Goal: Task Accomplishment & Management: Use online tool/utility

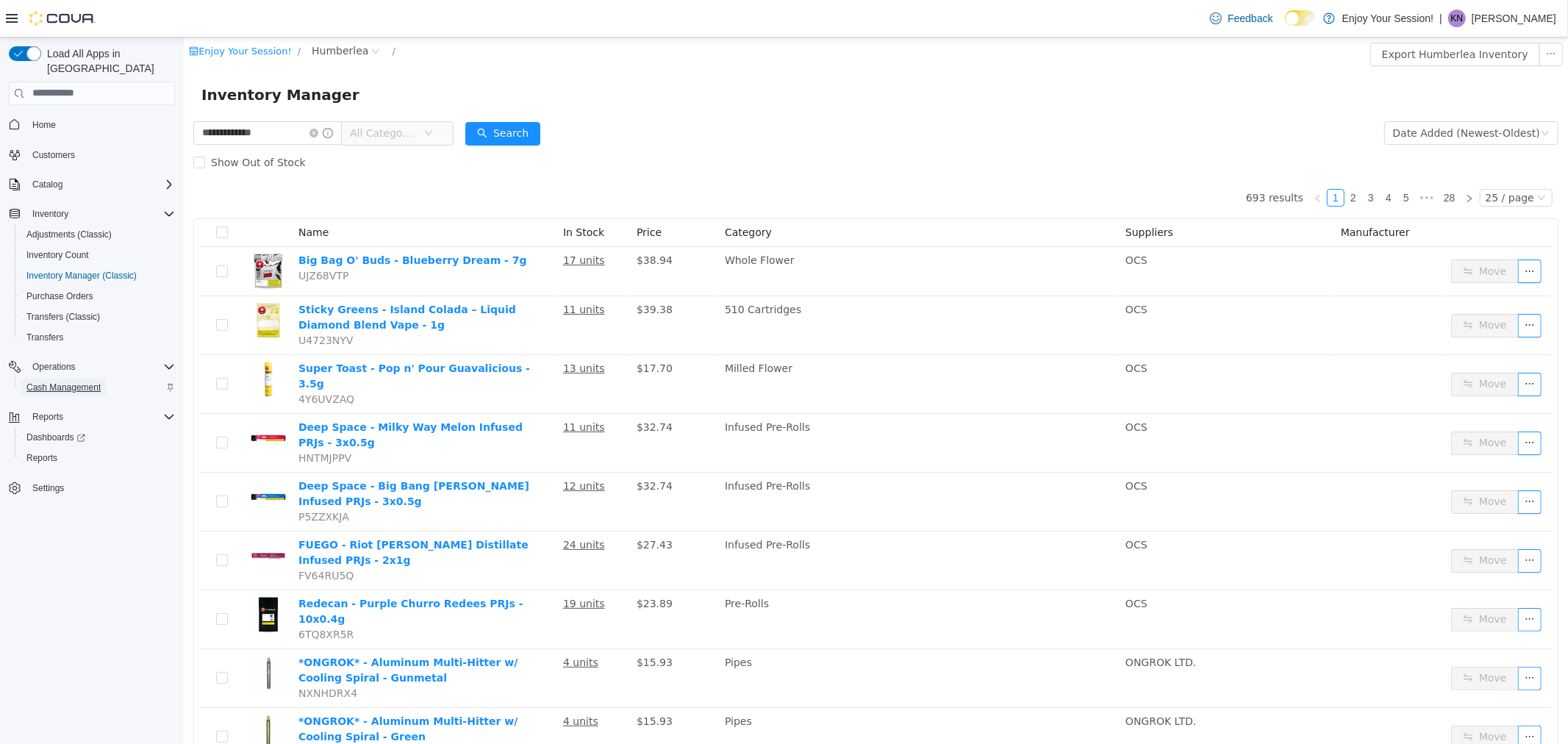
click at [79, 382] on span "Cash Management" at bounding box center [63, 387] width 74 height 12
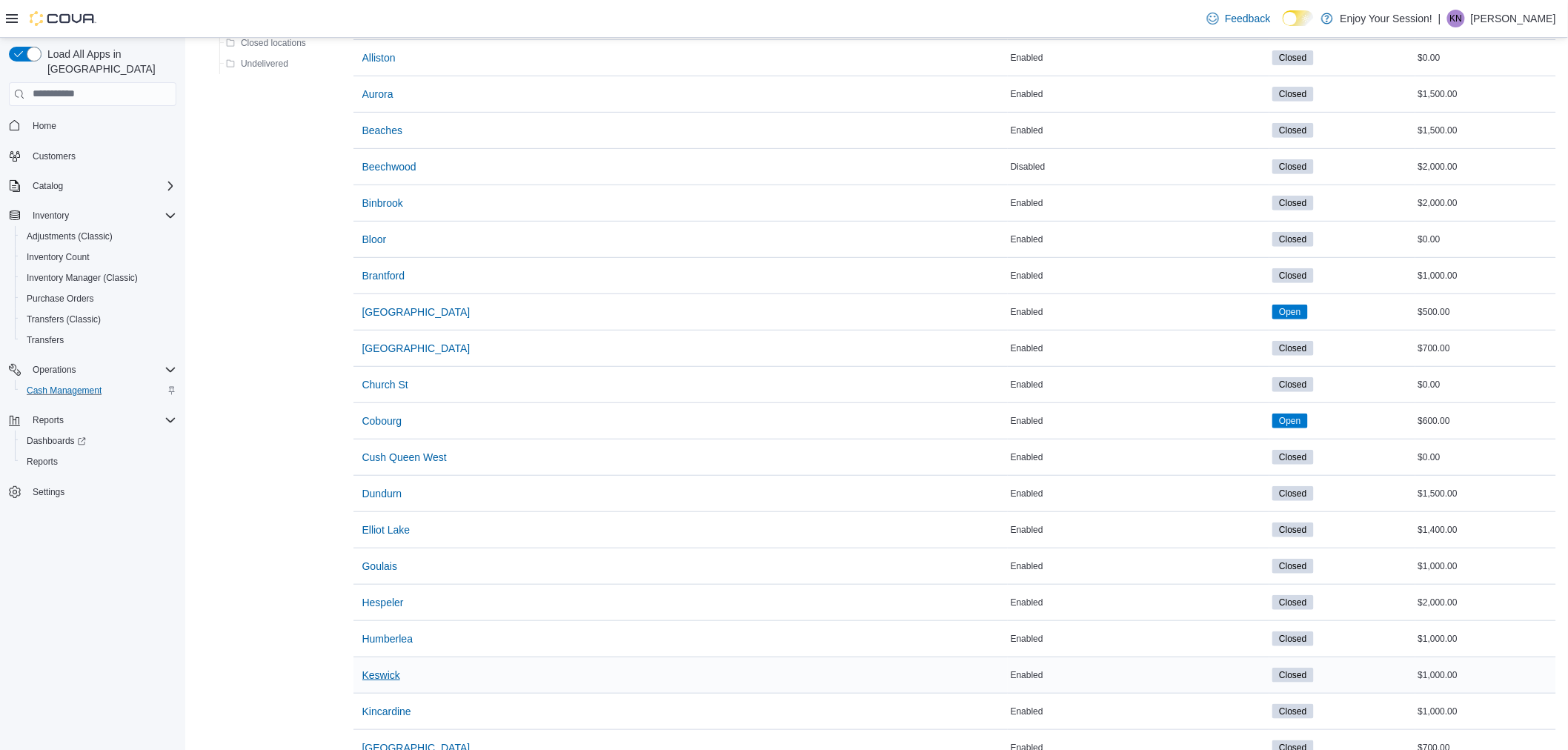
scroll to position [247, 0]
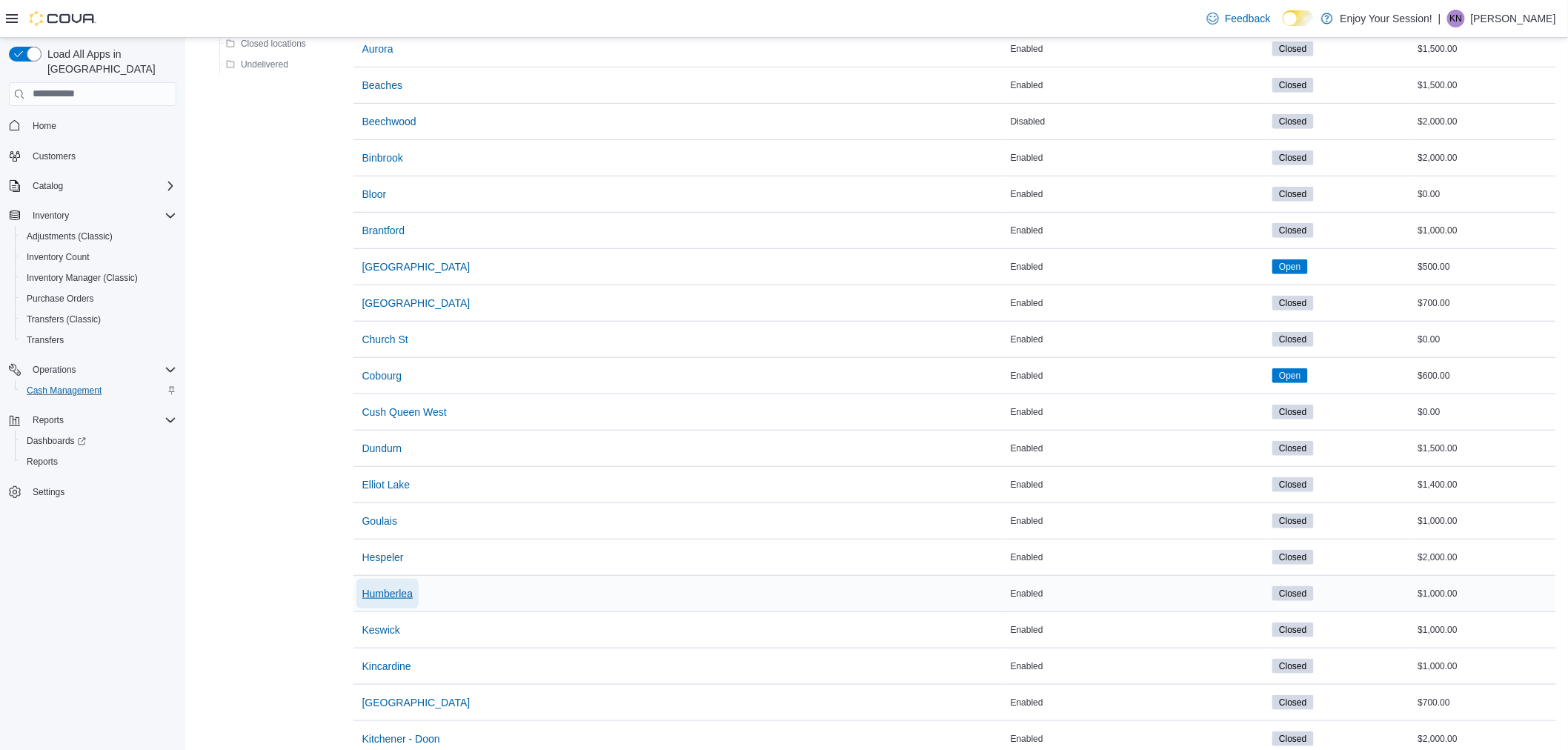
click at [399, 594] on span "Humberlea" at bounding box center [388, 593] width 51 height 15
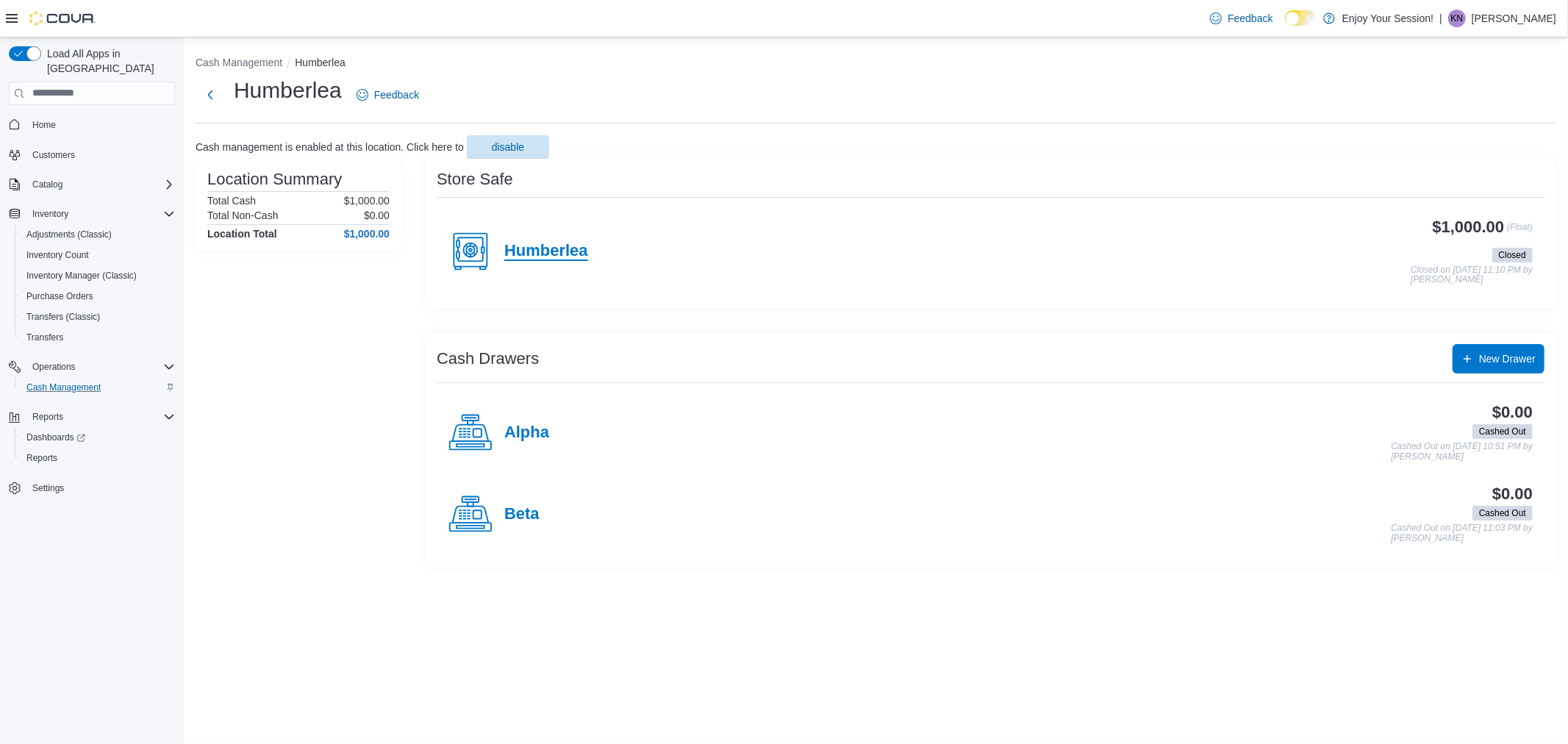
click at [542, 246] on h4 "Humberlea" at bounding box center [546, 252] width 84 height 19
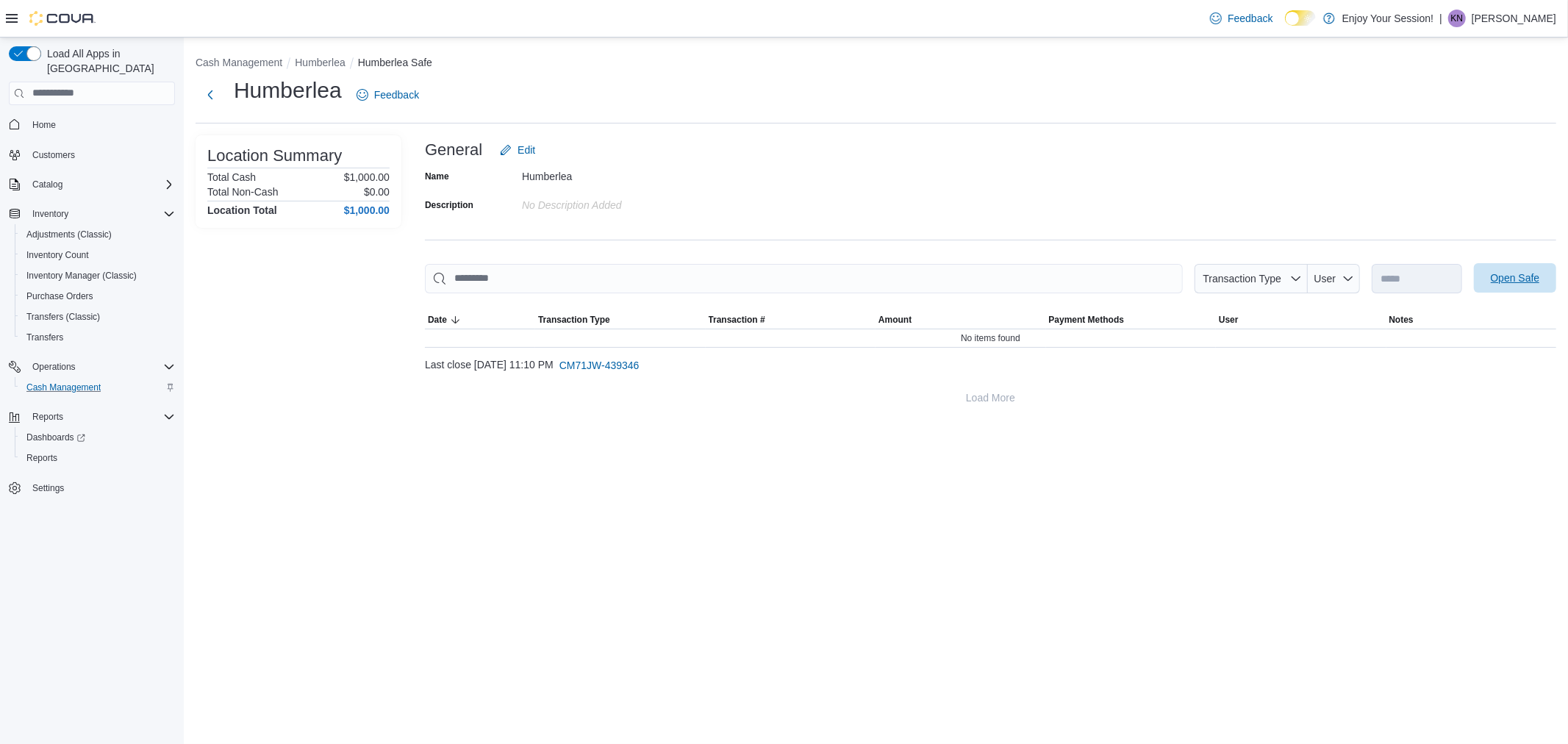
click at [1516, 280] on span "Open Safe" at bounding box center [1515, 278] width 49 height 14
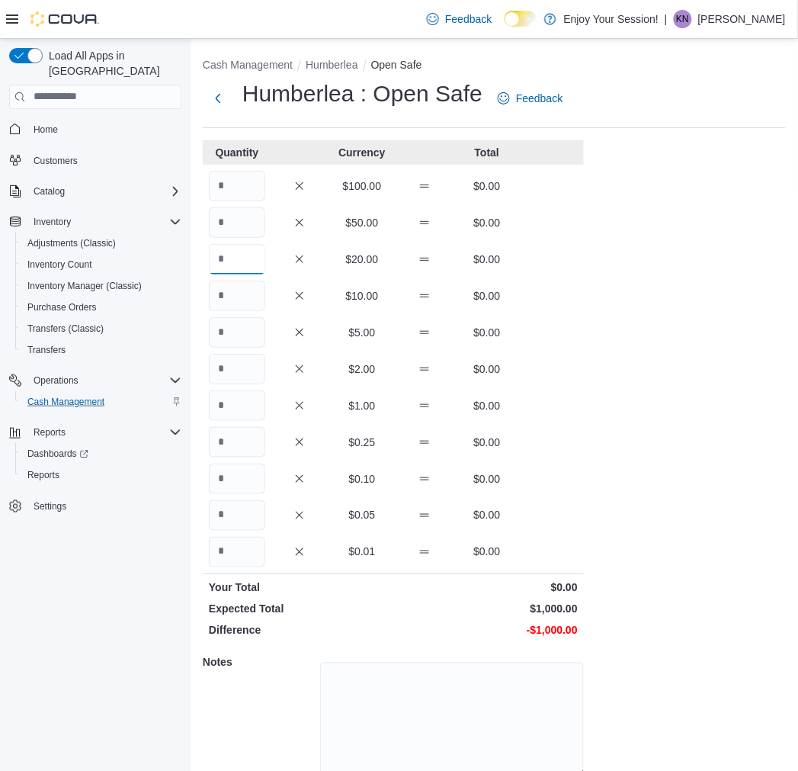
click at [245, 246] on input "Quantity" at bounding box center [237, 259] width 56 height 30
type input "**"
type input "*"
type input "**"
type input "***"
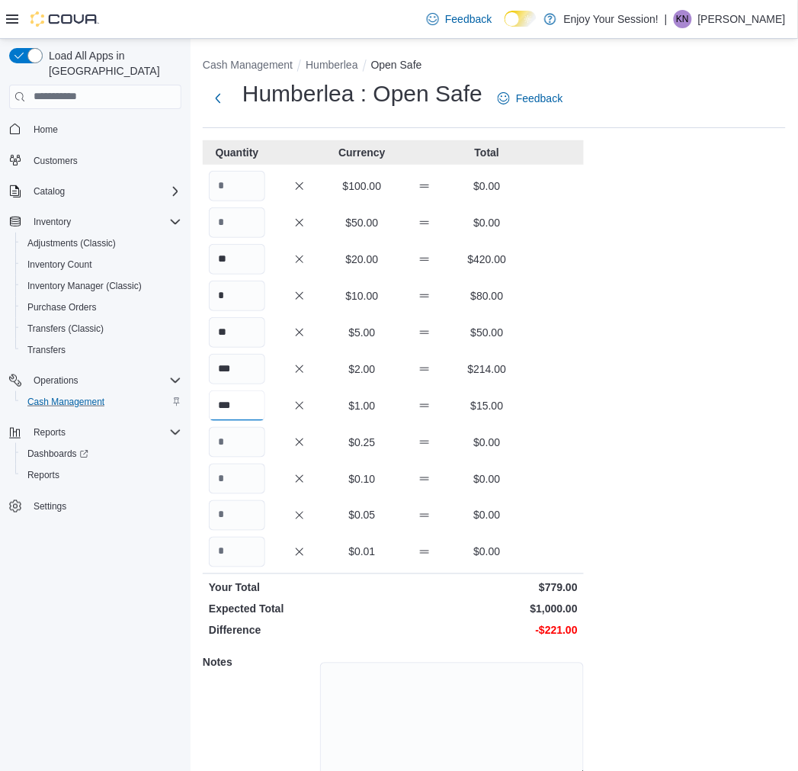
type input "***"
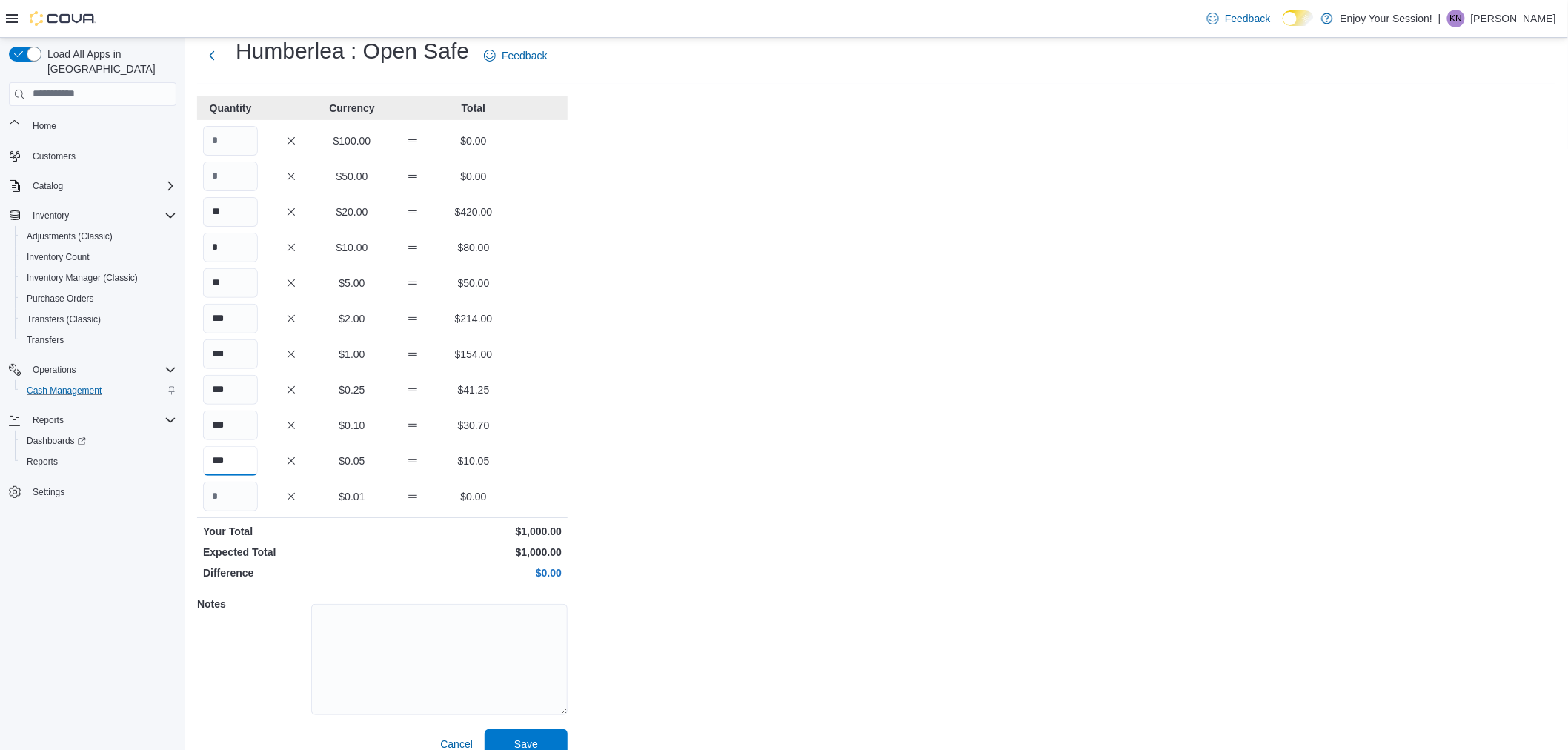
scroll to position [61, 0]
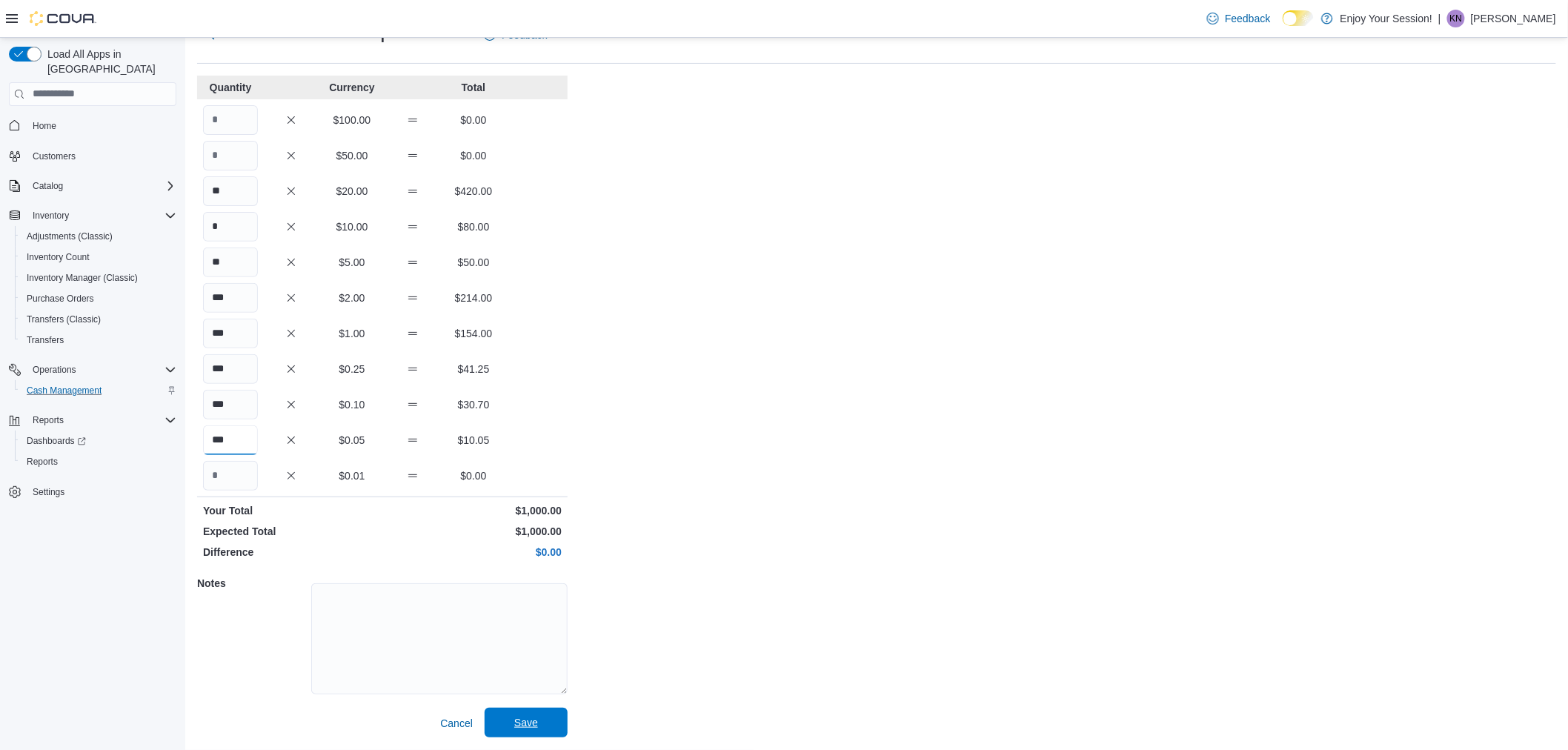
type input "***"
click at [523, 728] on span "Save" at bounding box center [526, 722] width 23 height 15
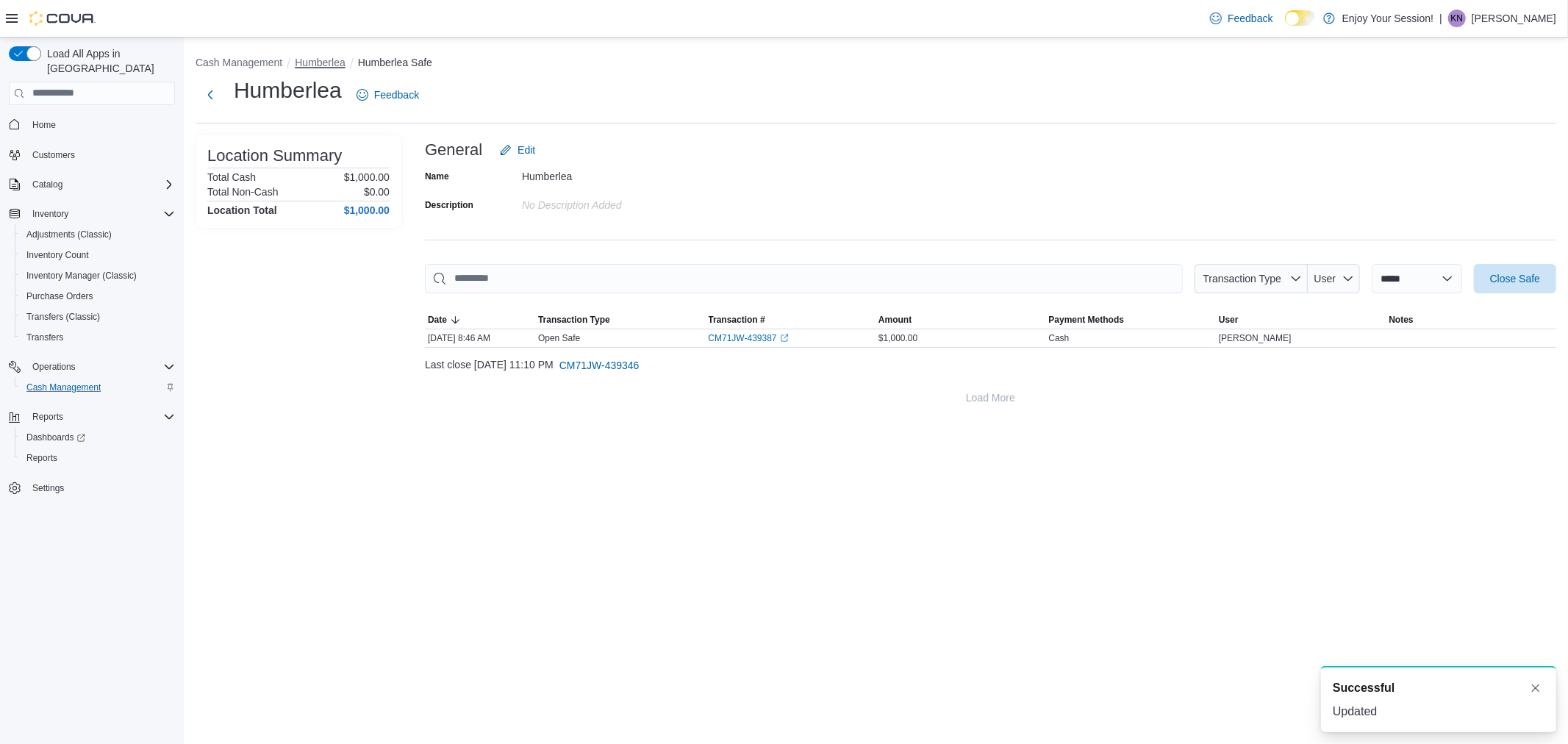
click at [331, 64] on button "Humberlea" at bounding box center [320, 63] width 50 height 12
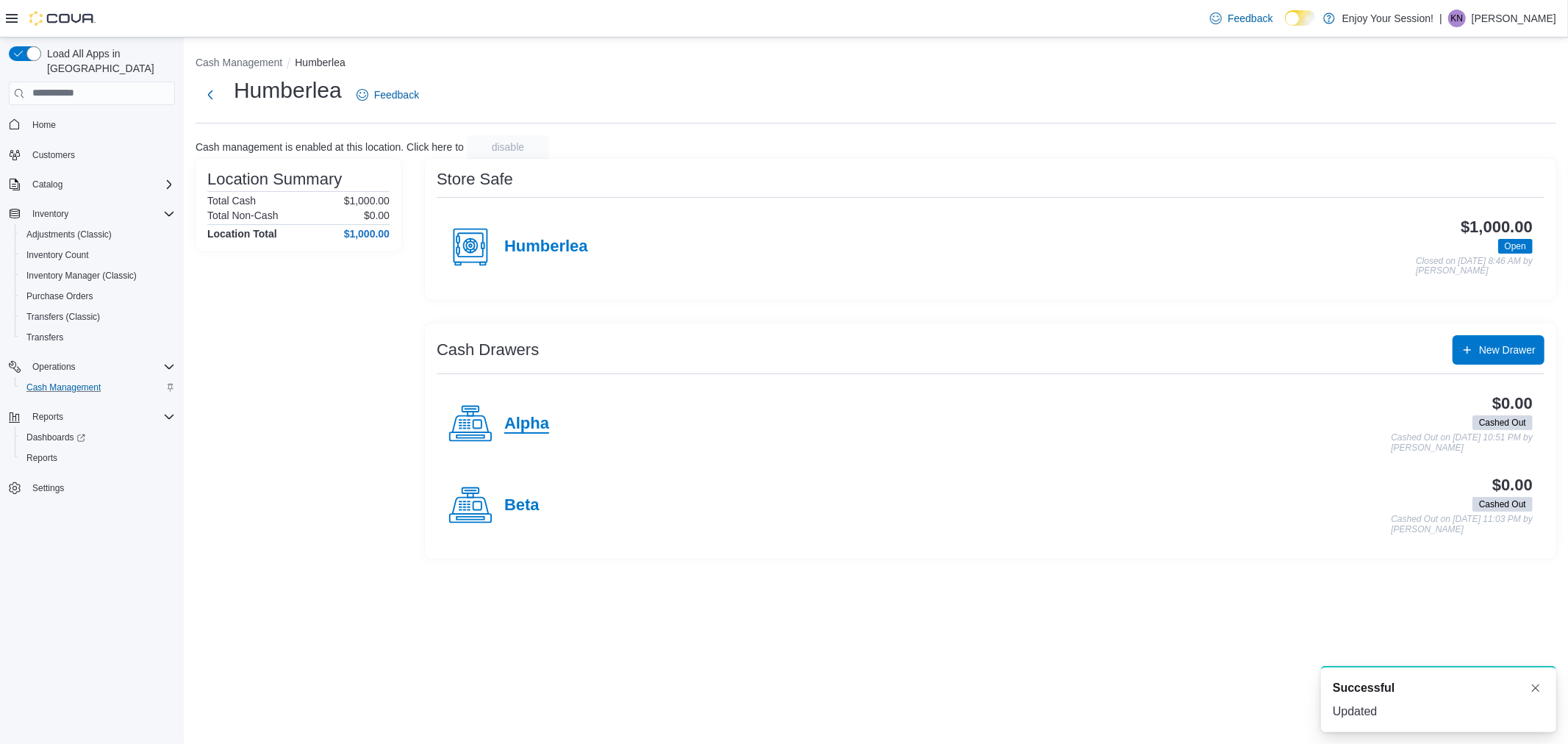
click at [530, 422] on h4 "Alpha" at bounding box center [527, 424] width 45 height 19
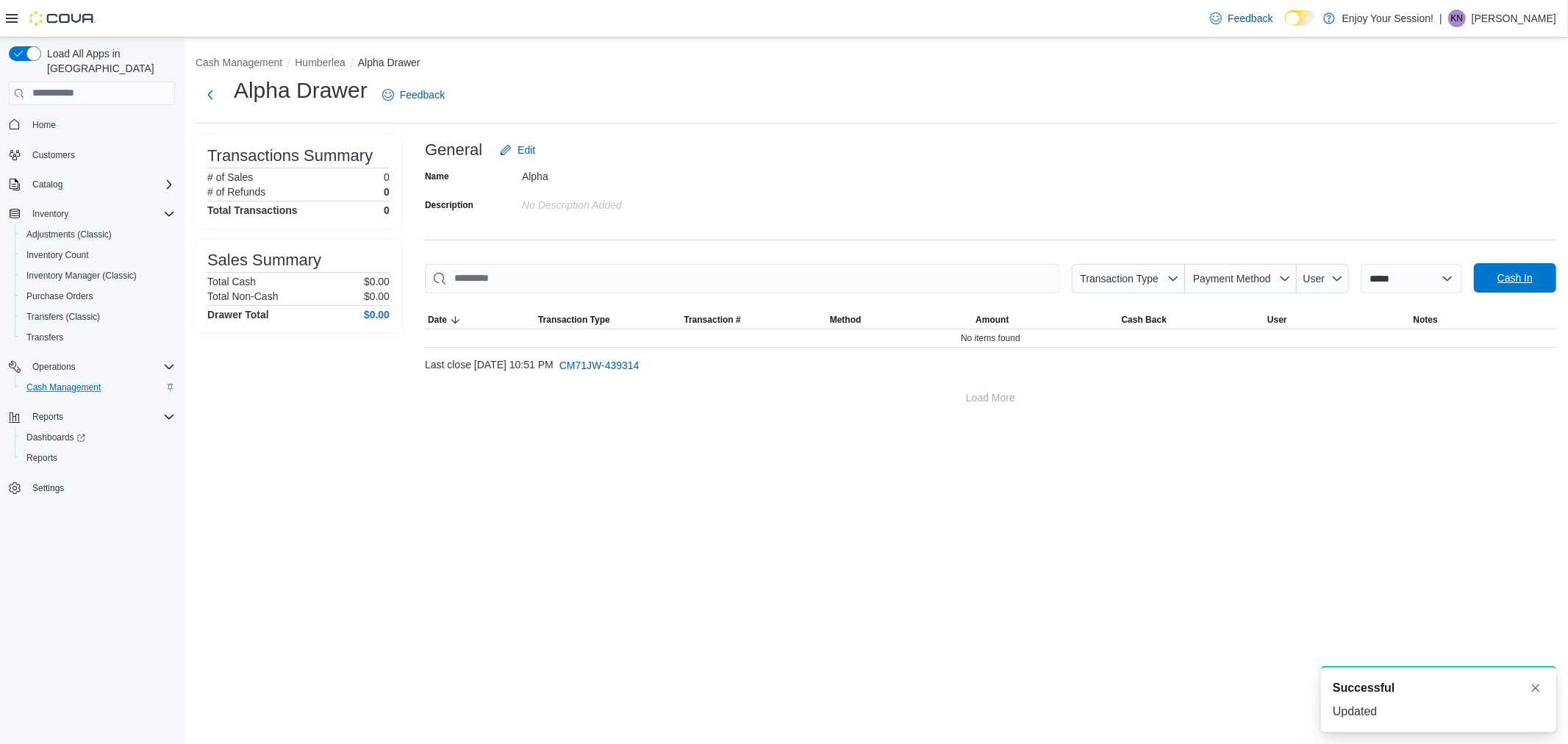
click at [1535, 288] on span "Cash In" at bounding box center [1515, 278] width 65 height 29
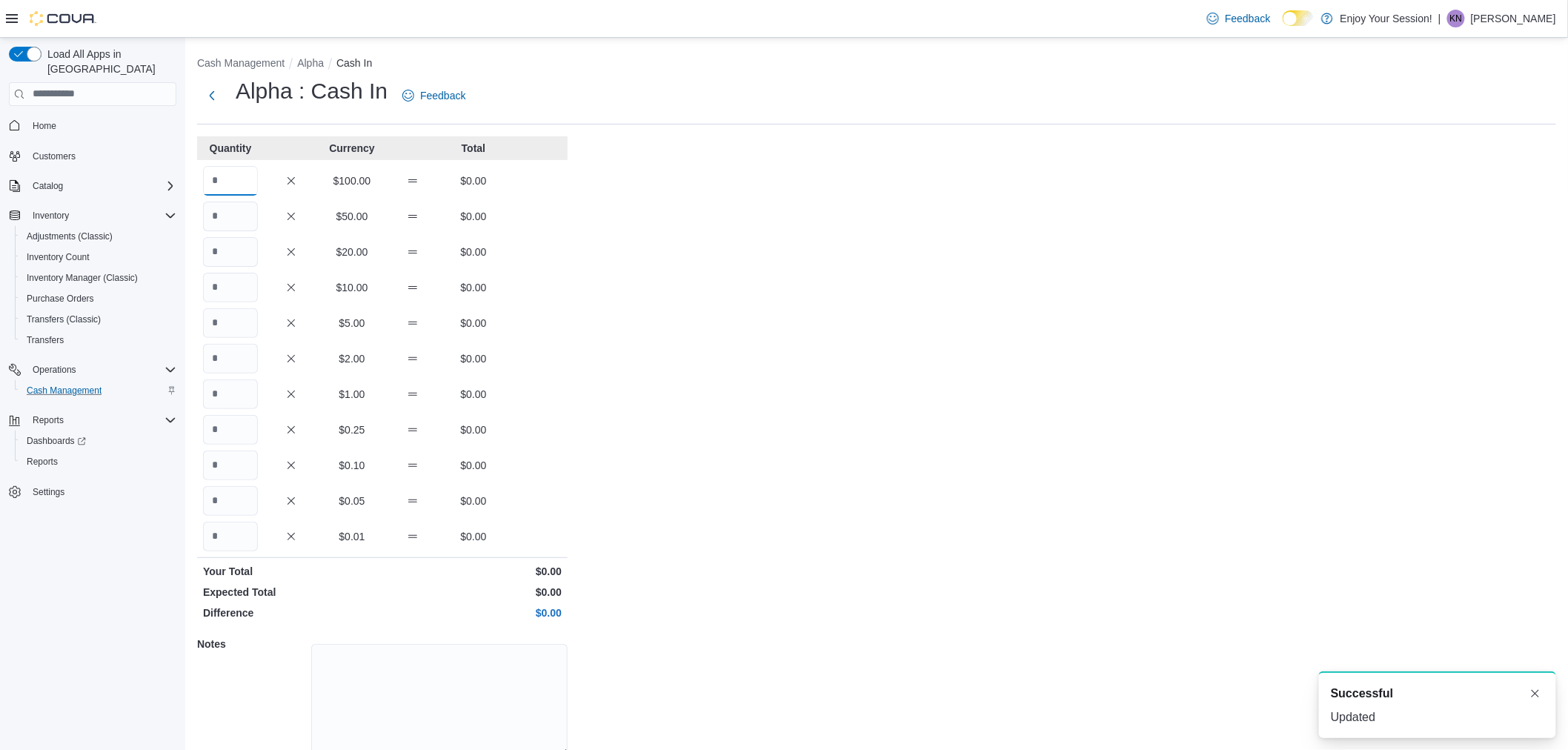
click at [224, 192] on input "Quantity" at bounding box center [230, 181] width 54 height 29
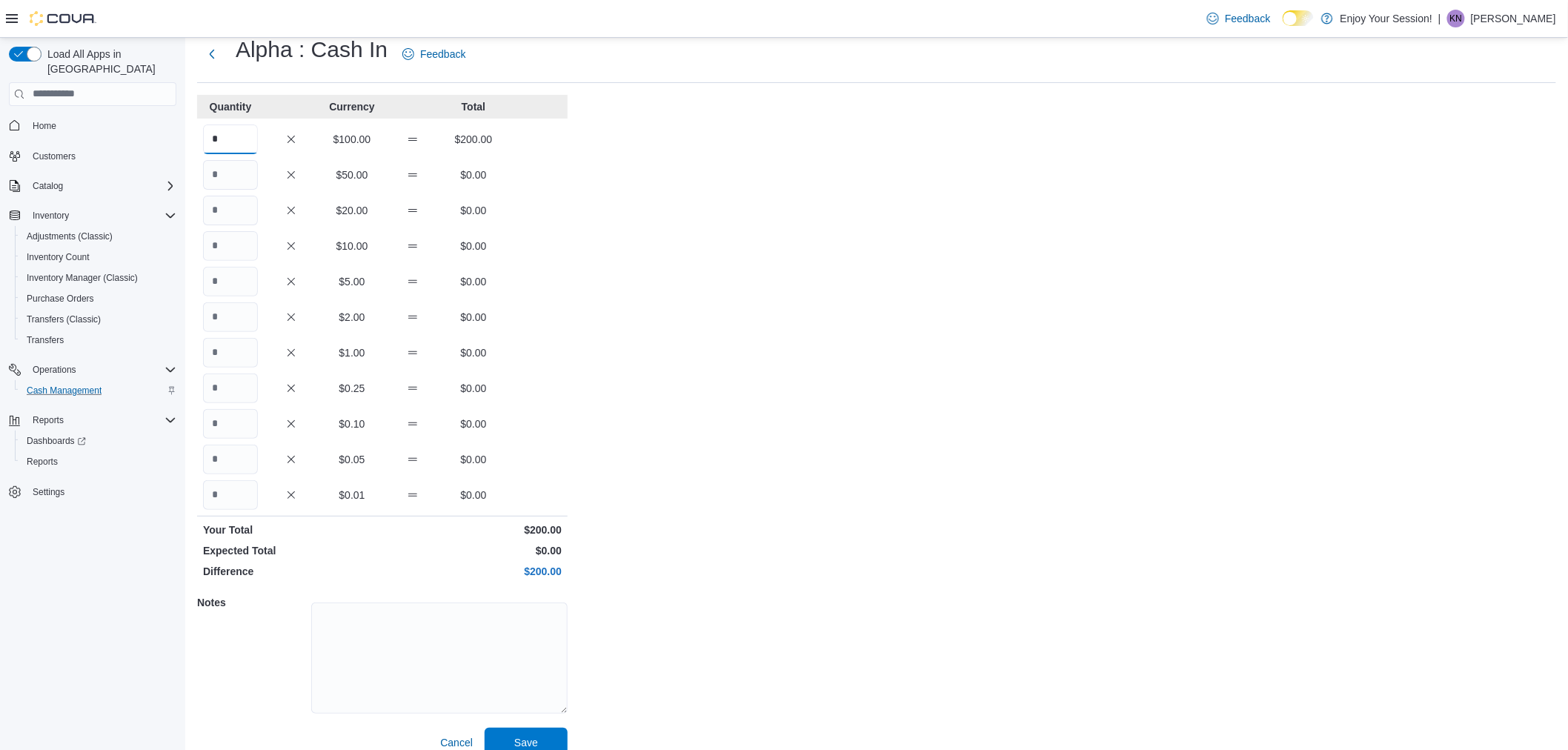
scroll to position [61, 0]
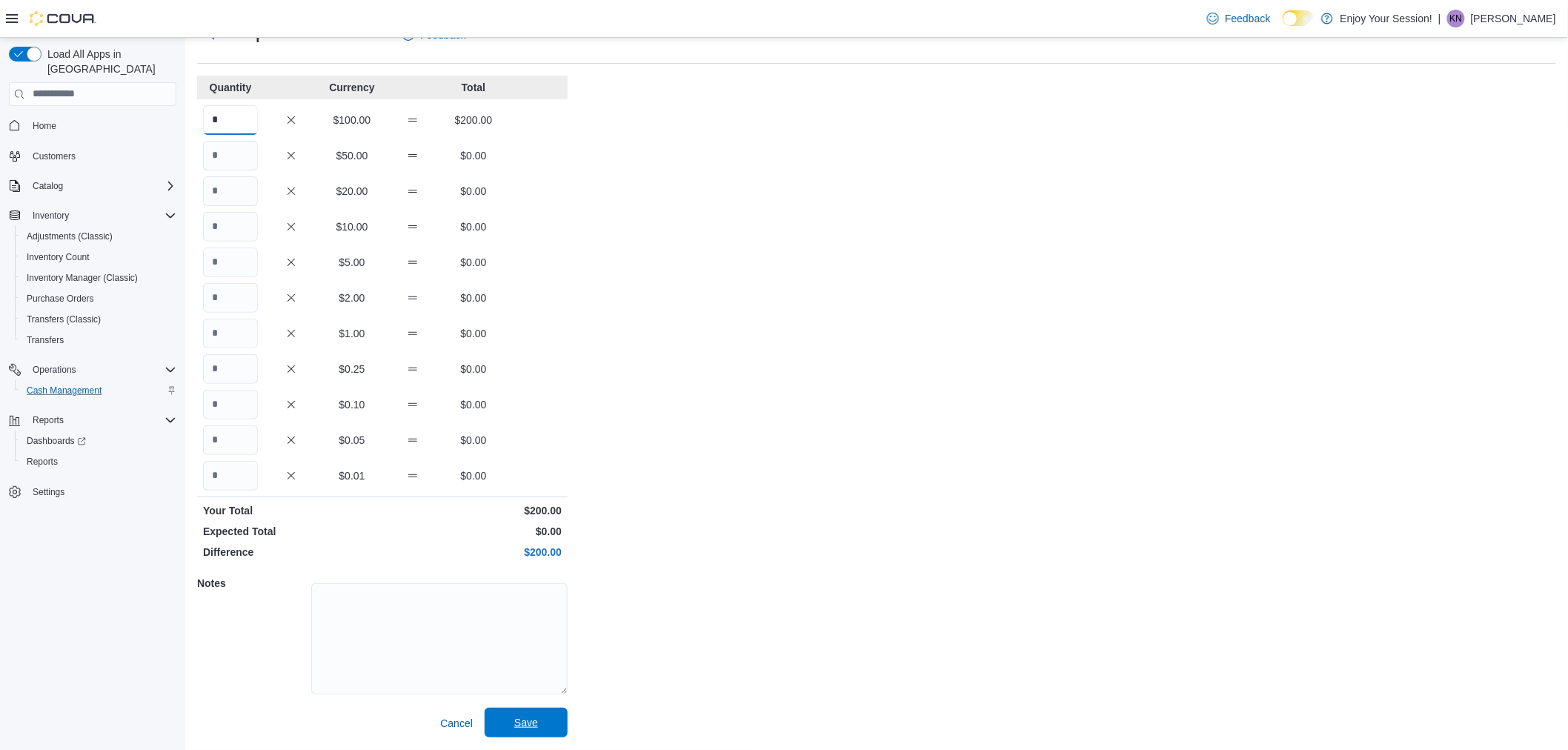
type input "*"
click at [498, 720] on span "Save" at bounding box center [526, 722] width 65 height 29
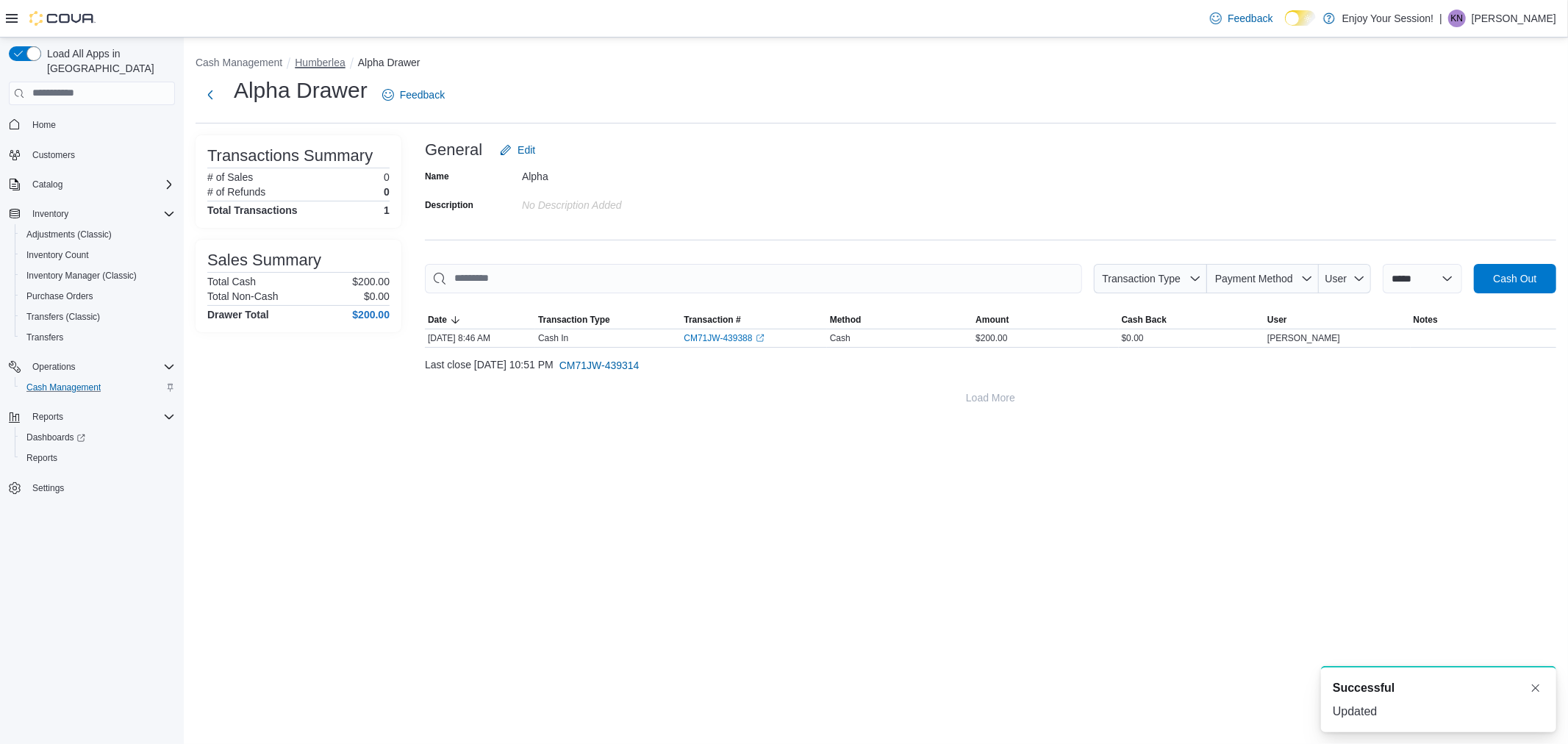
click at [325, 60] on button "Humberlea" at bounding box center [320, 63] width 50 height 12
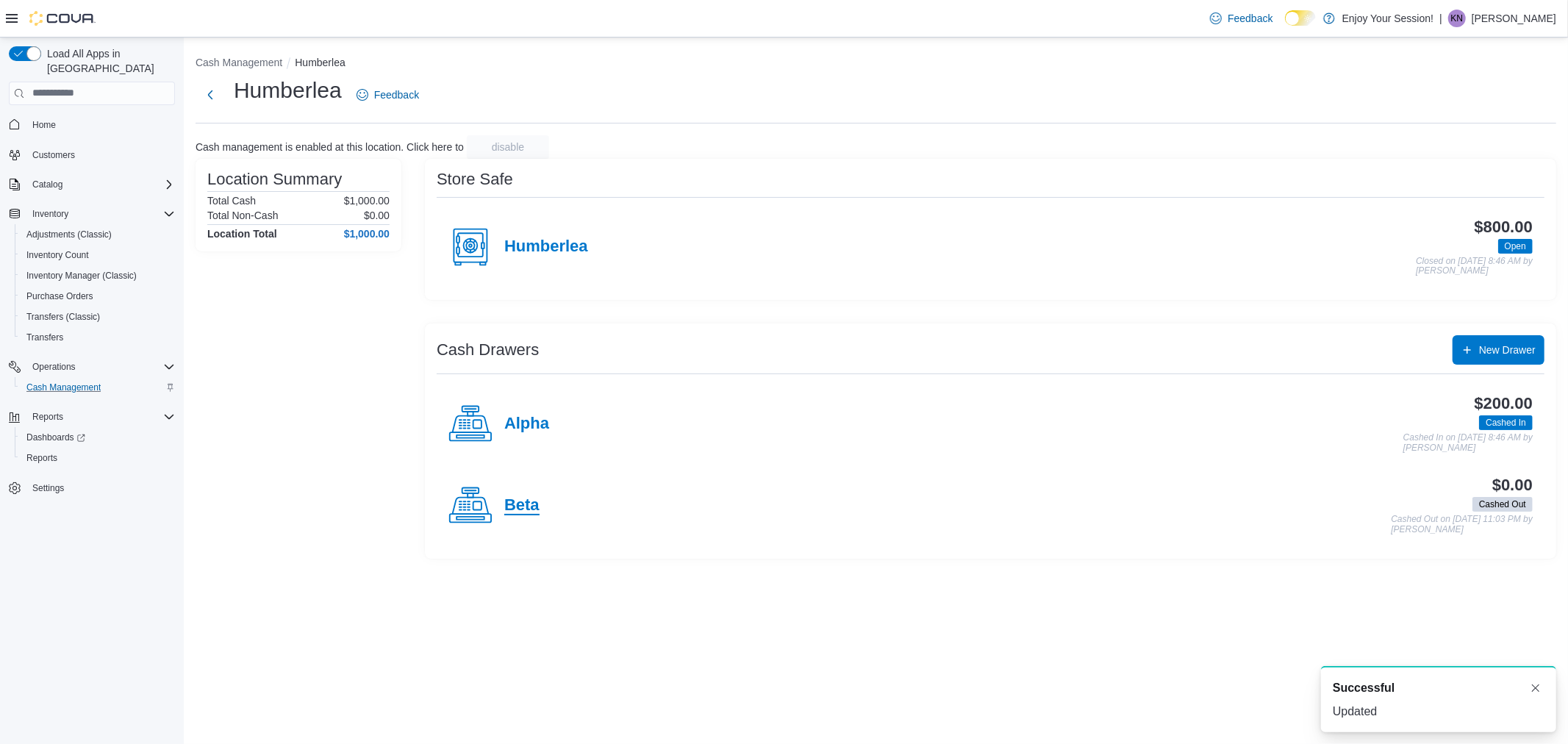
click at [520, 499] on h4 "Beta" at bounding box center [522, 506] width 36 height 19
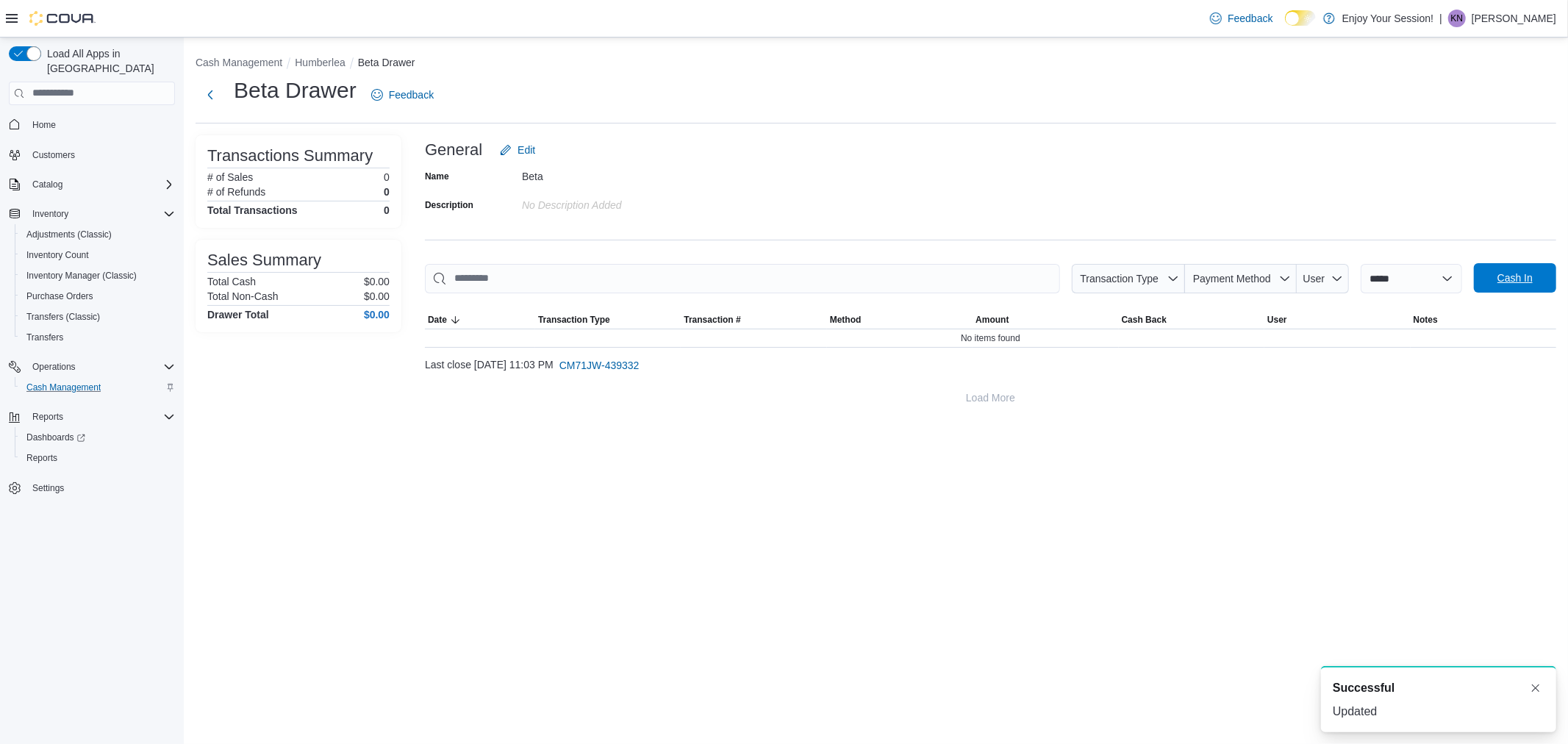
click at [1527, 271] on span "Cash In" at bounding box center [1515, 278] width 36 height 14
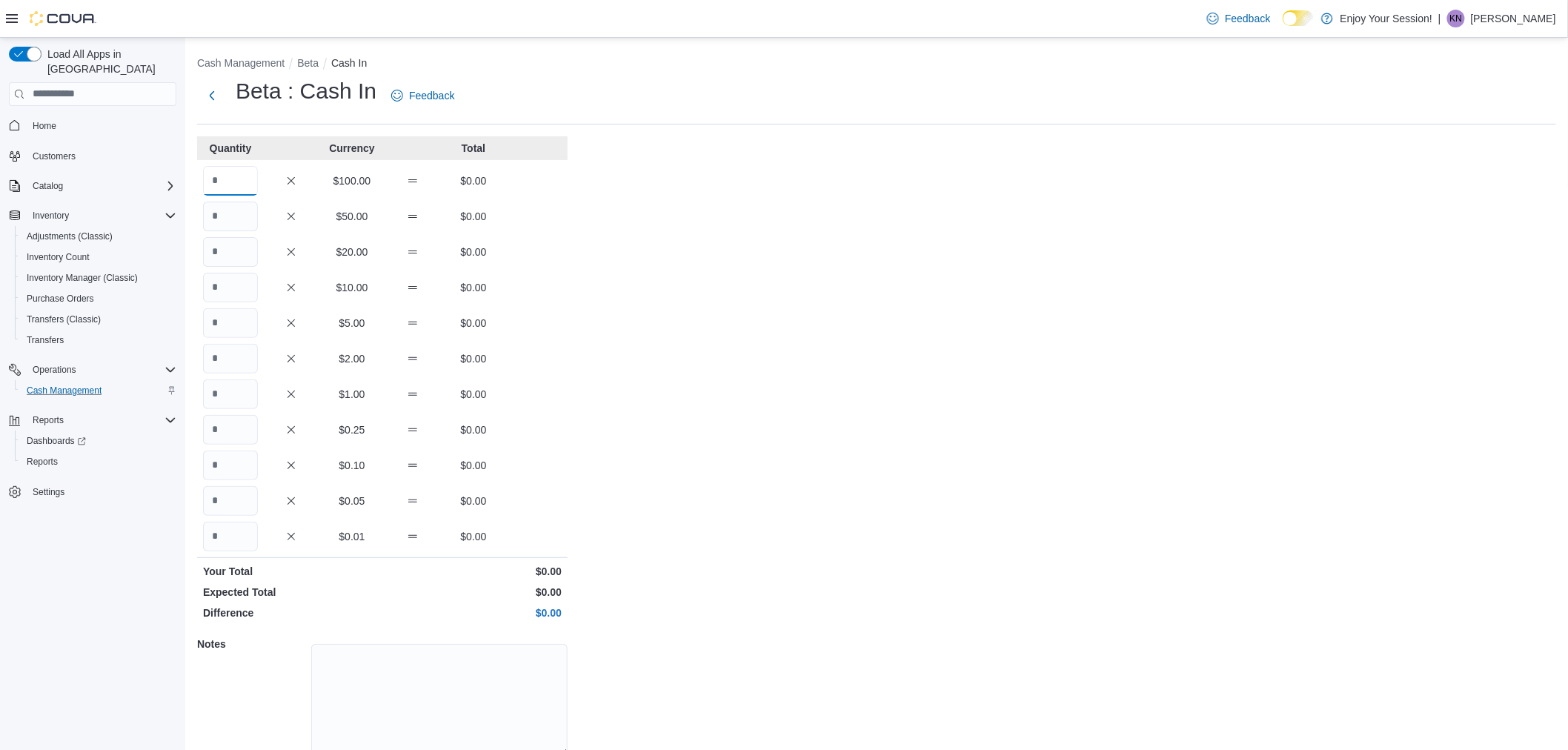
click at [229, 170] on input "Quantity" at bounding box center [230, 181] width 54 height 29
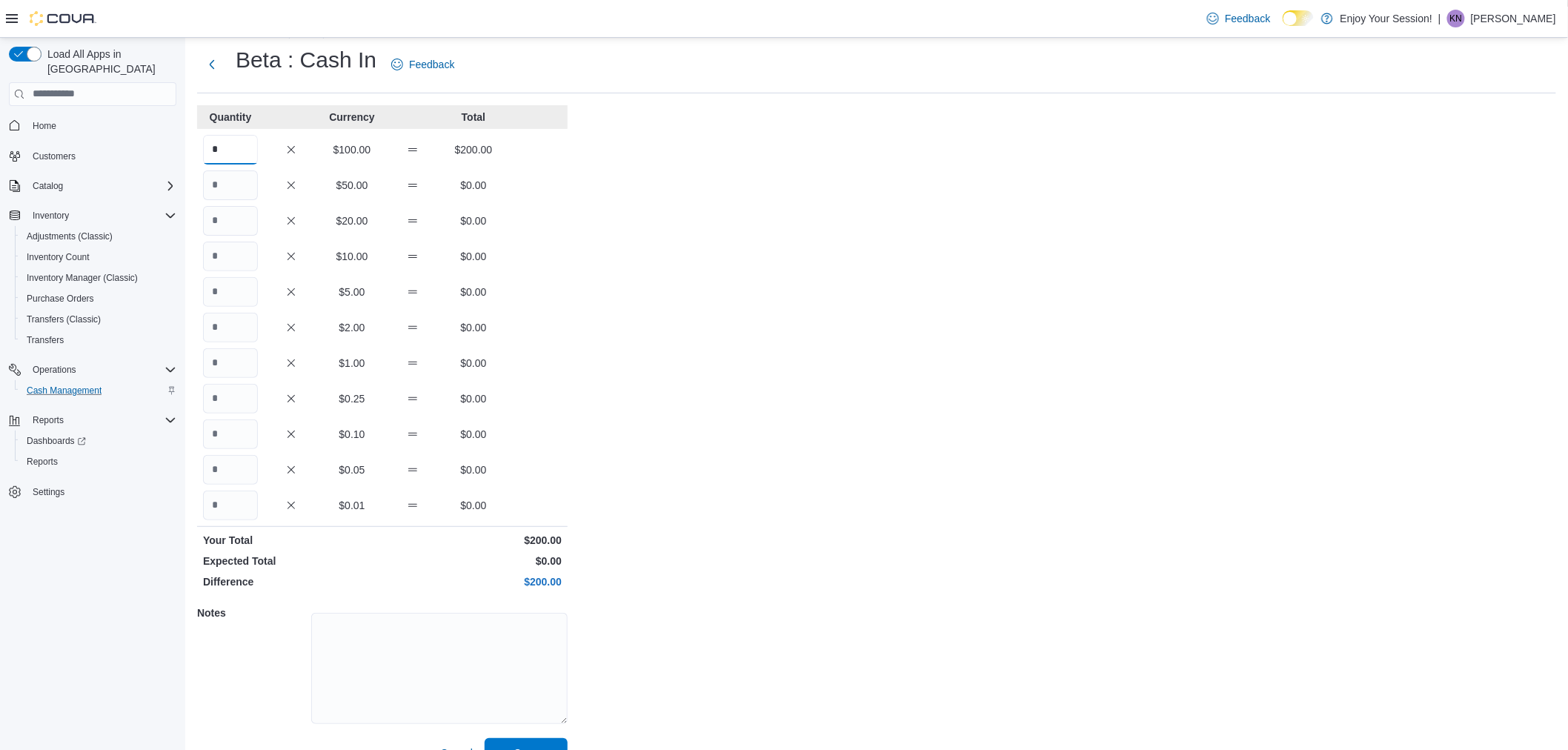
scroll to position [61, 0]
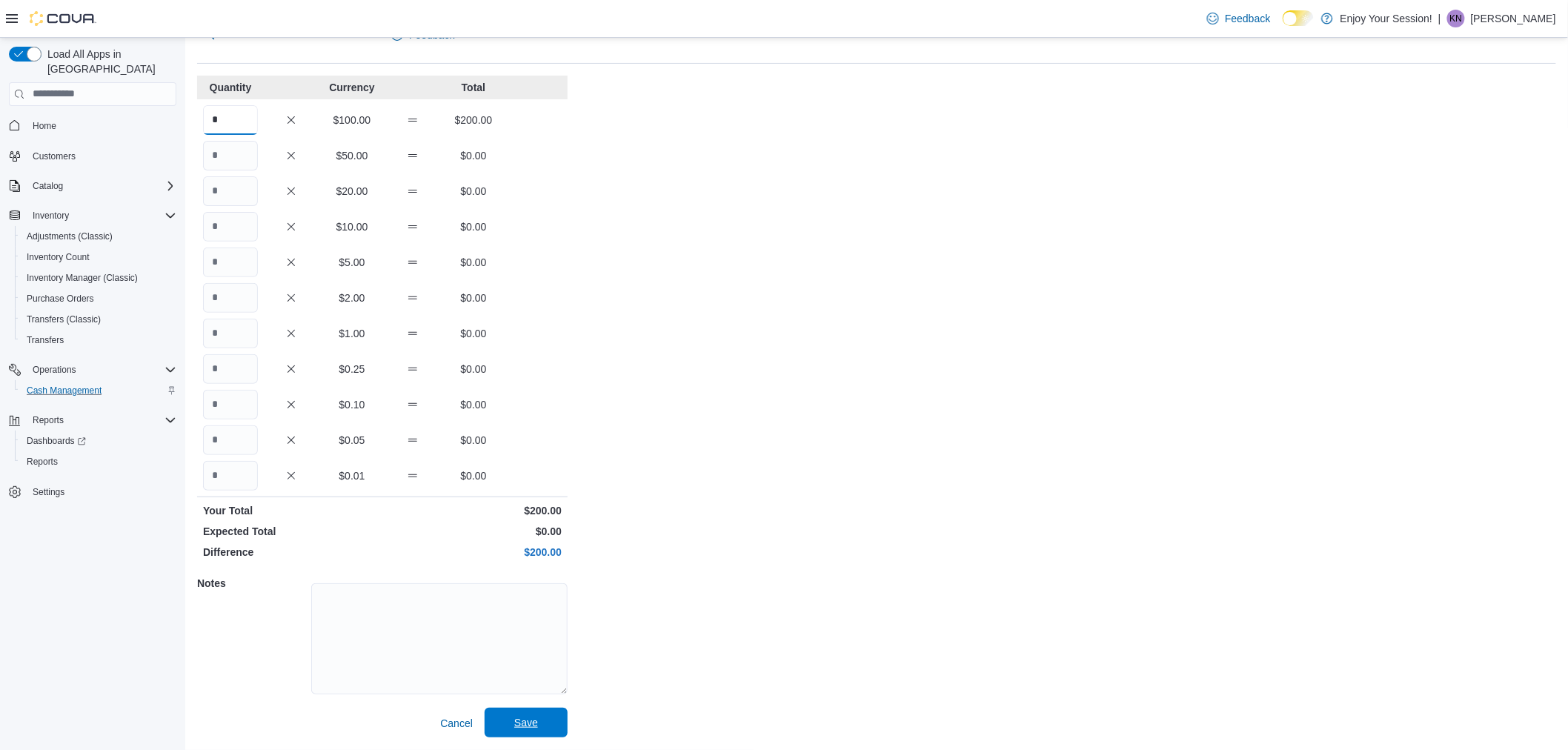
type input "*"
click at [543, 729] on span "Save" at bounding box center [526, 722] width 65 height 29
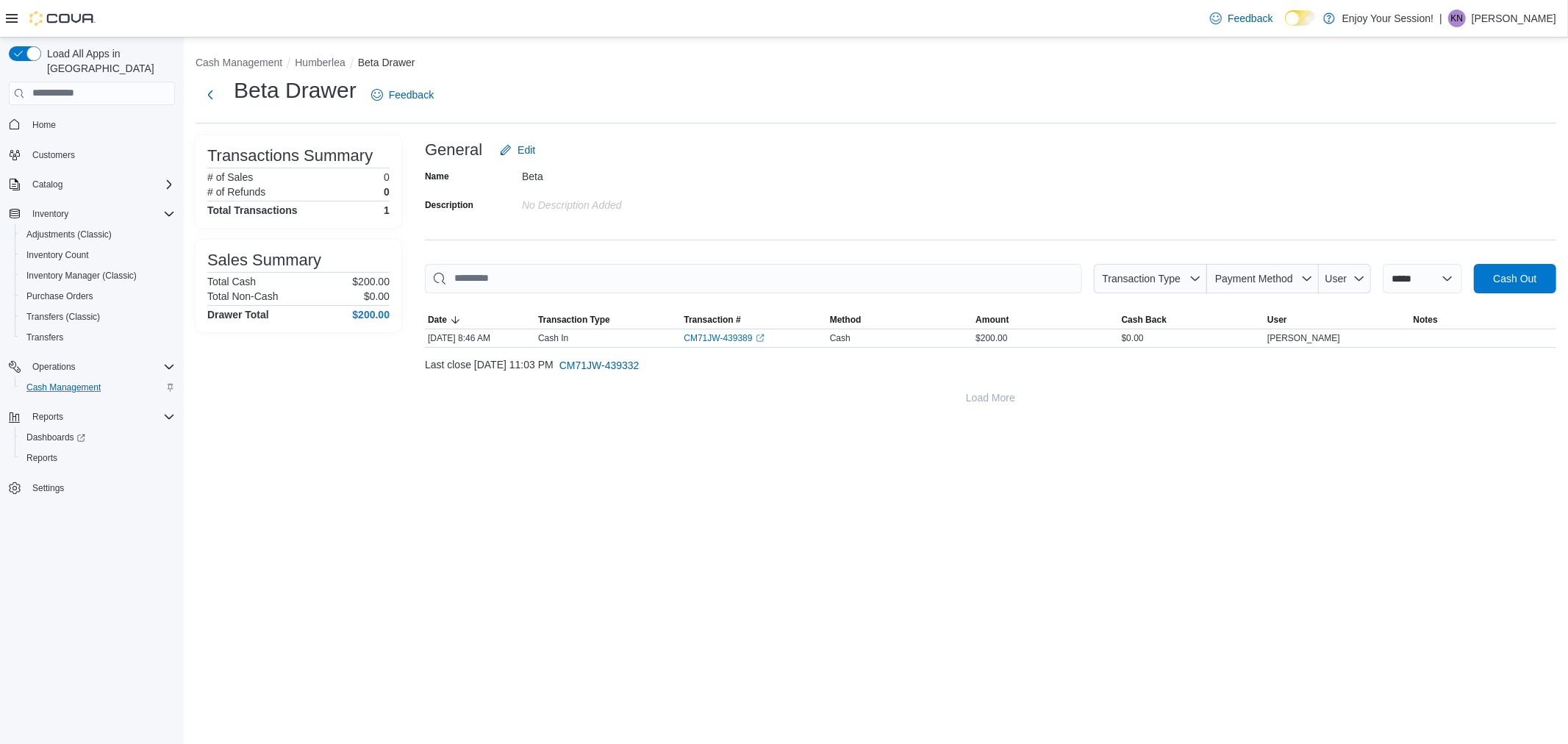
click at [570, 107] on div "Beta Drawer Feedback" at bounding box center [876, 95] width 1361 height 39
